Goal: Browse casually

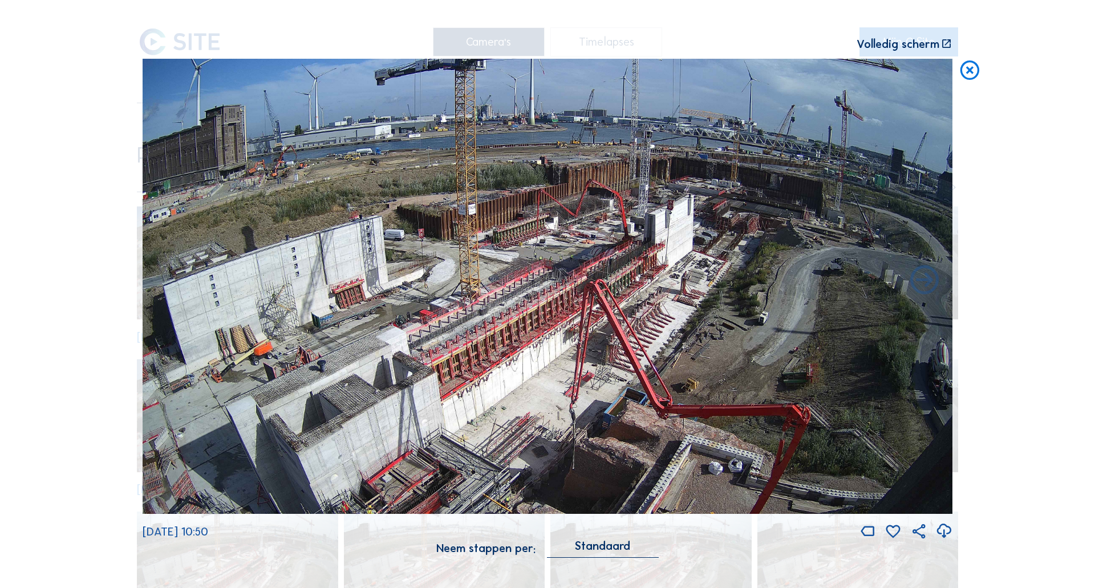
click at [282, 35] on div "Scroll om door de tijd te reizen | Druk op de 'Alt'-knop + scroll om te Zoomen …" at bounding box center [548, 285] width 810 height 570
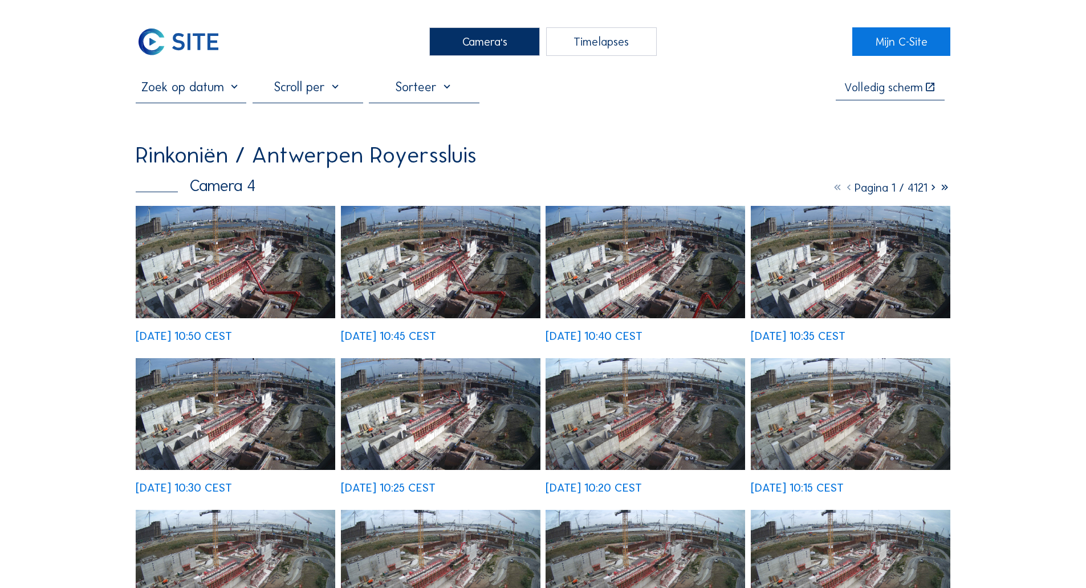
click at [193, 35] on img at bounding box center [179, 41] width 86 height 29
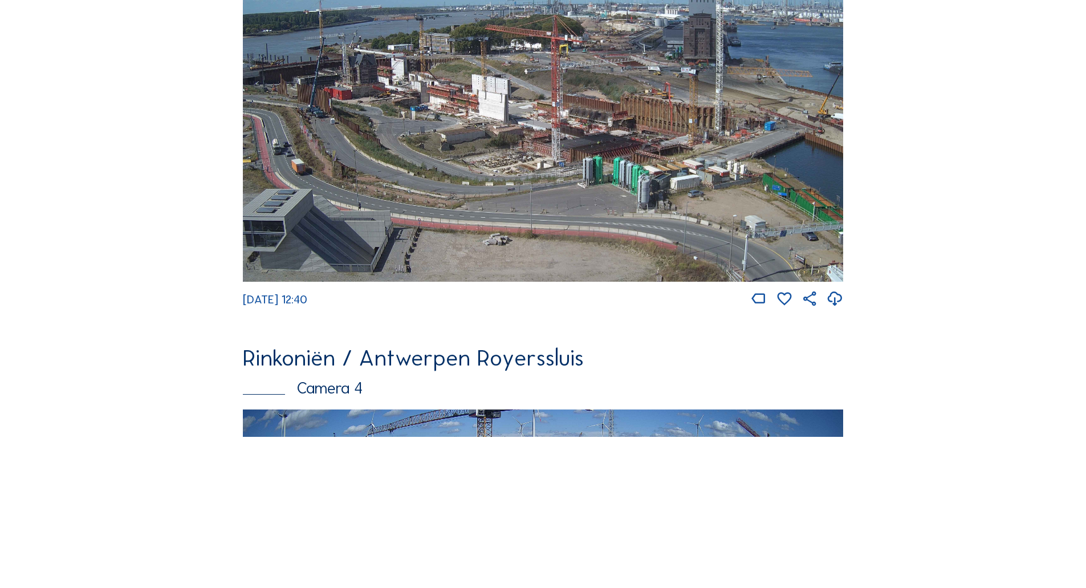
scroll to position [2011, 0]
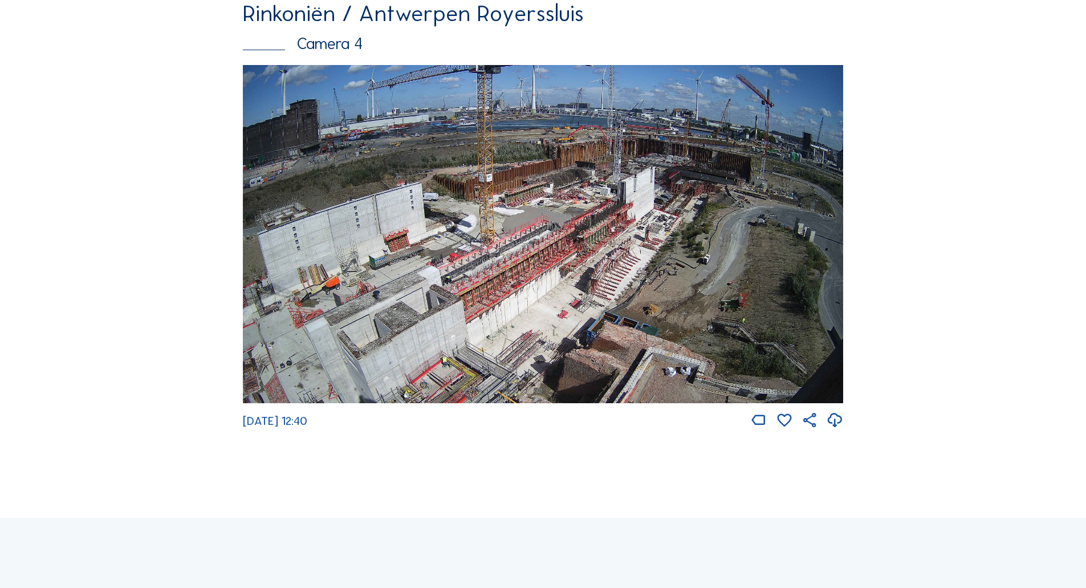
click at [436, 213] on img at bounding box center [543, 234] width 601 height 338
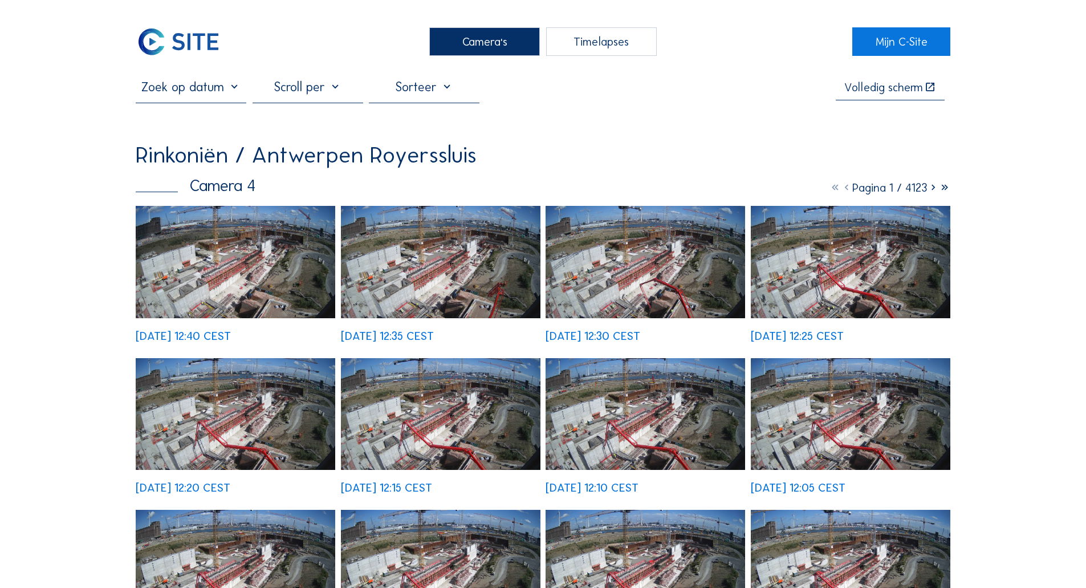
click at [209, 45] on img at bounding box center [179, 41] width 86 height 29
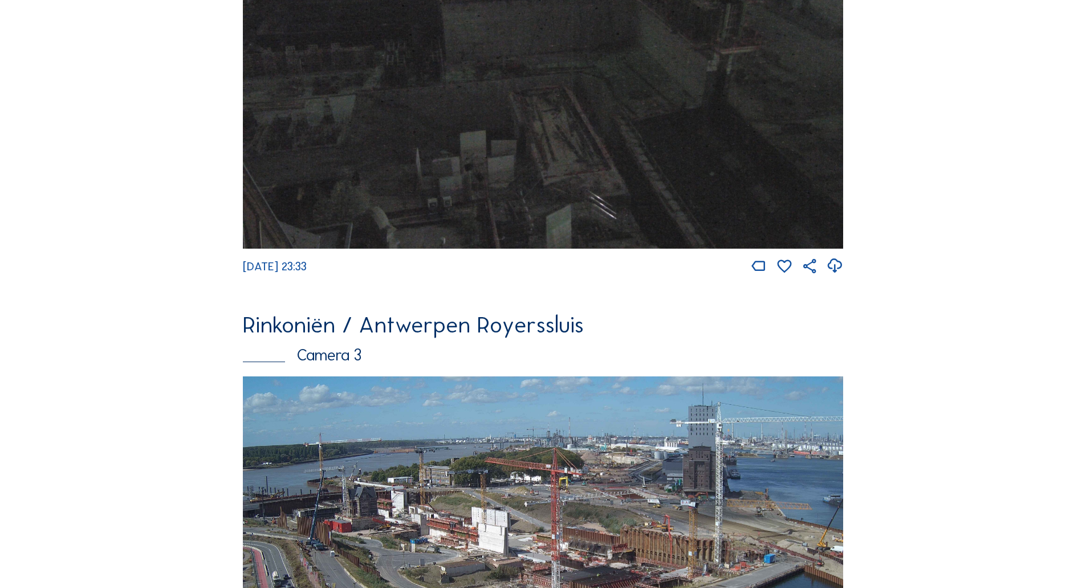
scroll to position [1577, 0]
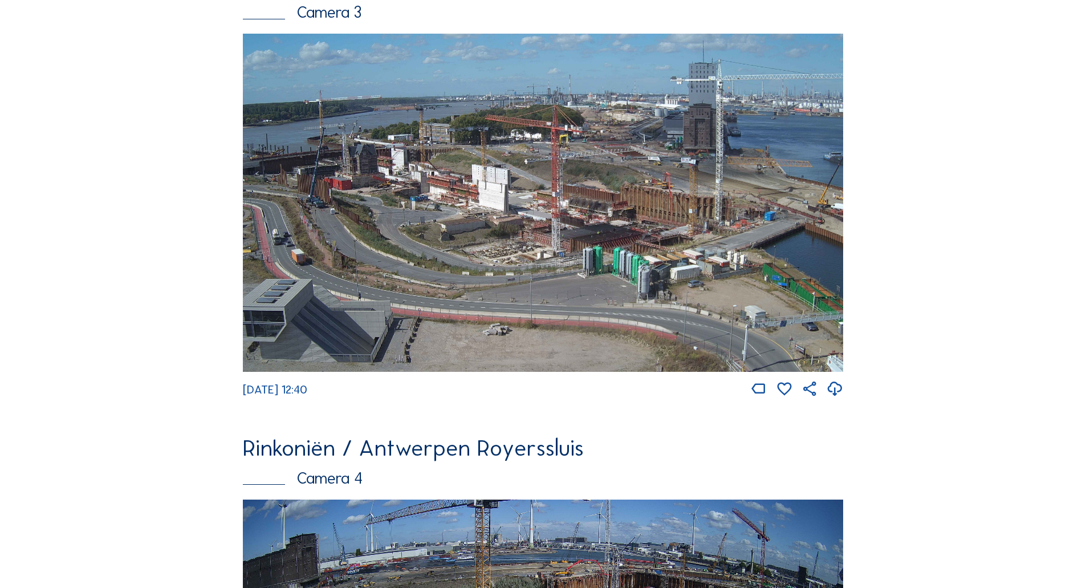
click at [401, 305] on img at bounding box center [543, 203] width 601 height 338
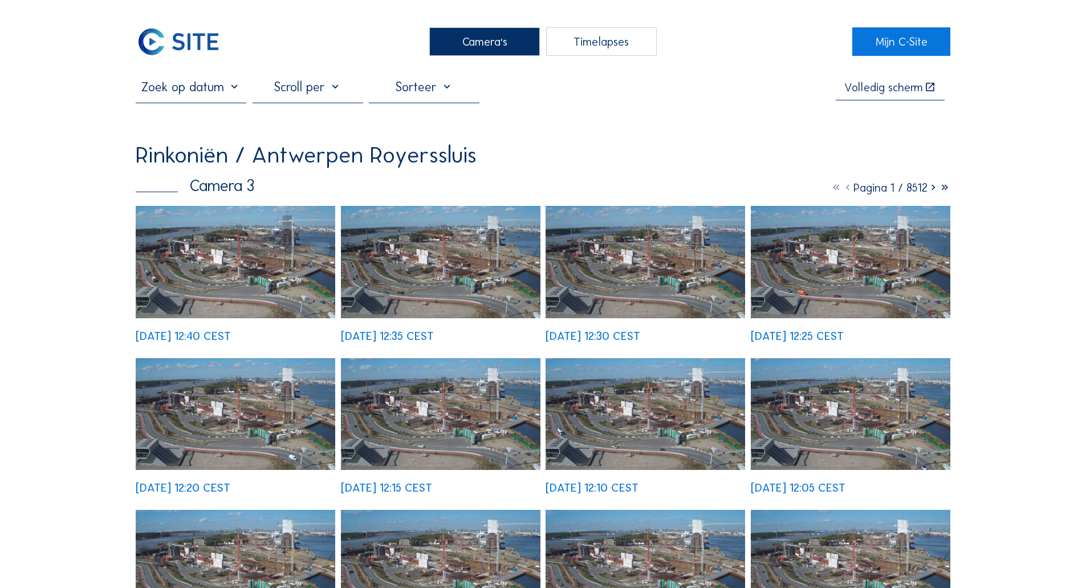
click at [242, 278] on img at bounding box center [236, 262] width 200 height 112
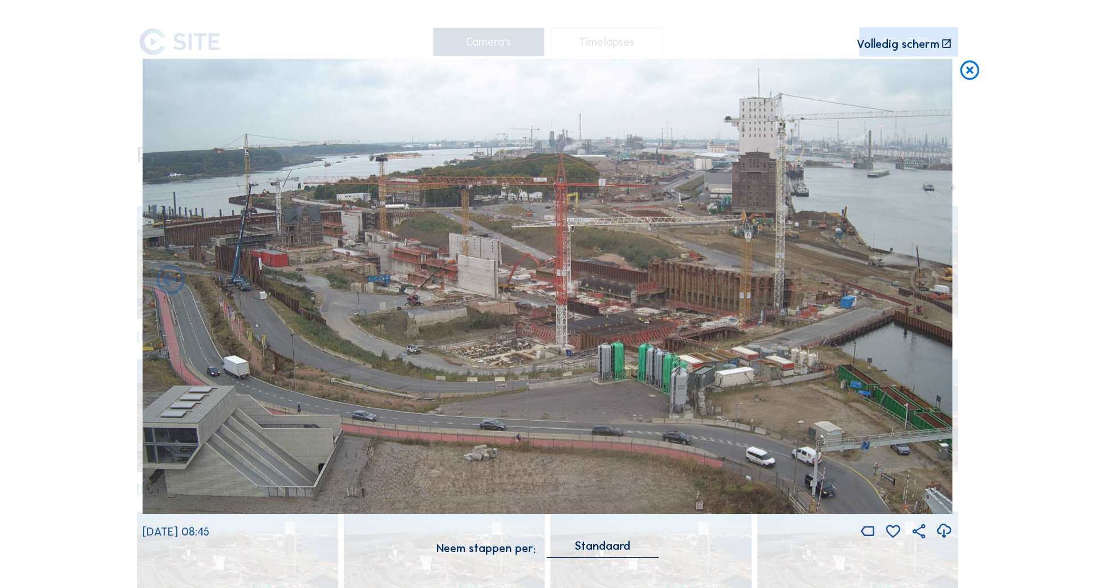
click at [390, 338] on div "Scroll om door de tijd te reizen | Druk op de 'Alt'-knop + scroll om te Zoomen …" at bounding box center [547, 294] width 1095 height 588
